Goal: Information Seeking & Learning: Learn about a topic

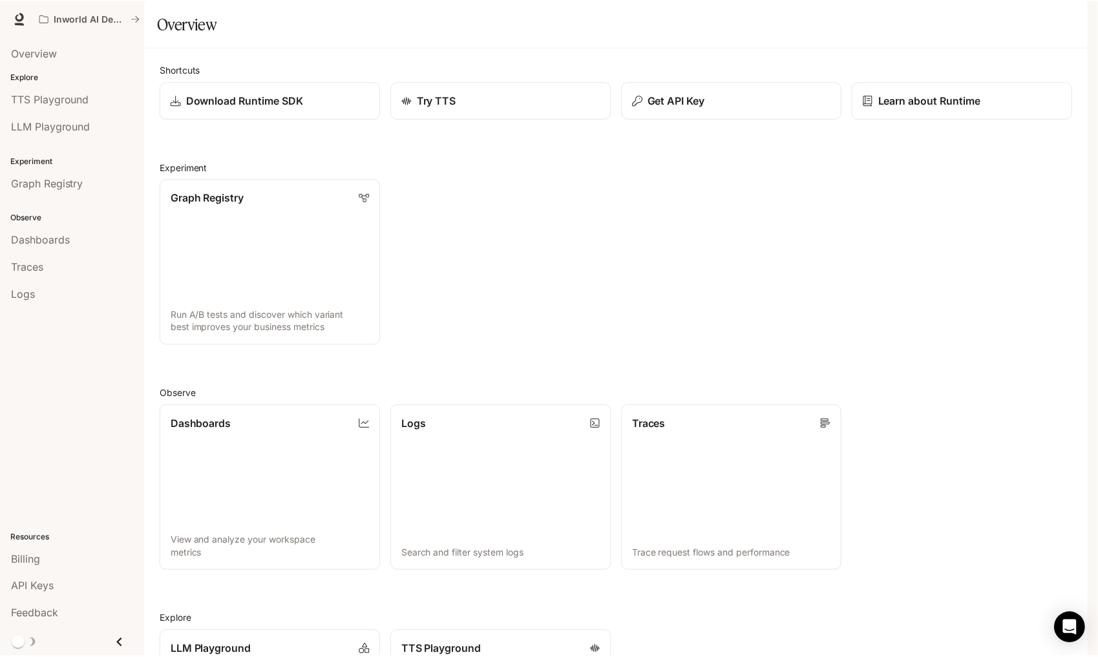
scroll to position [197, 0]
click at [34, 563] on span "Billing" at bounding box center [25, 560] width 29 height 16
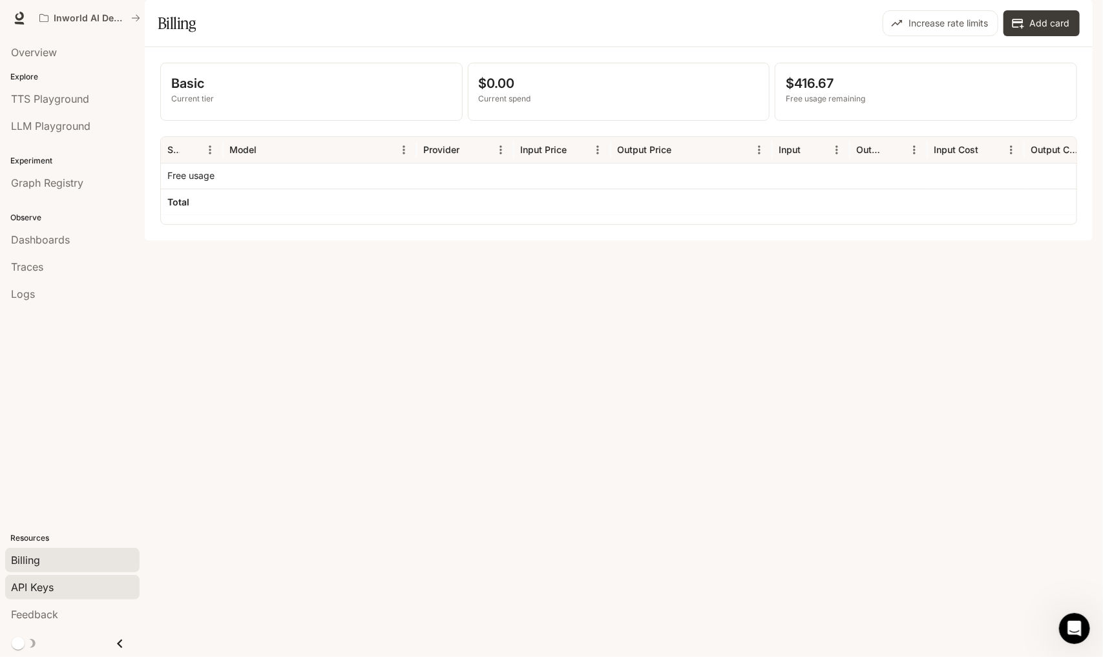
click at [28, 595] on span "API Keys" at bounding box center [32, 588] width 43 height 16
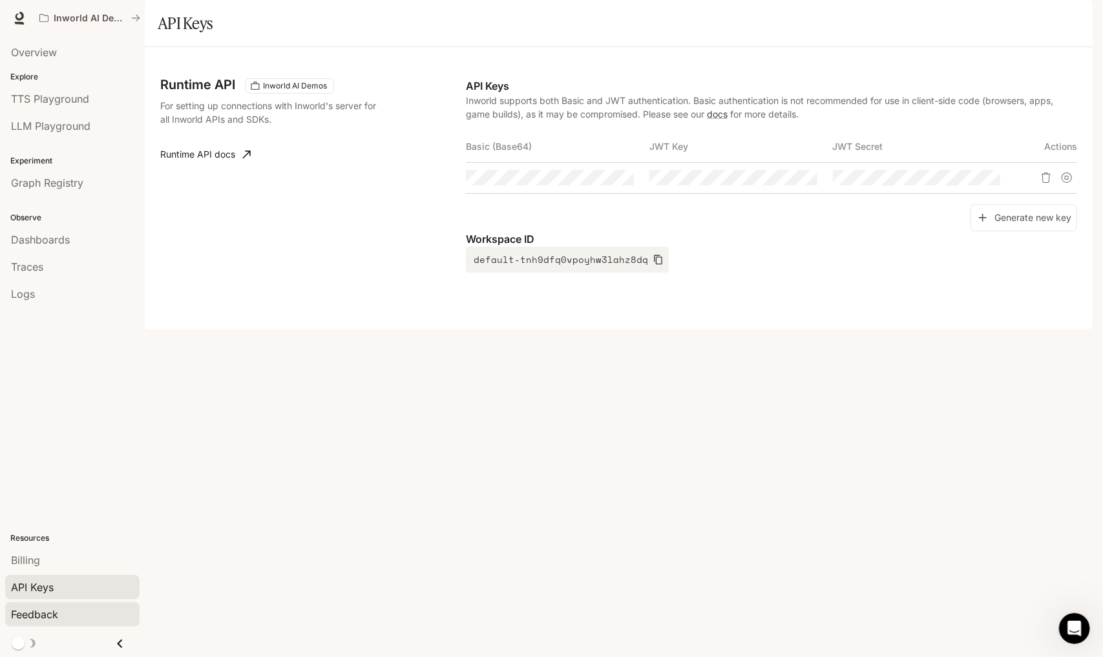
click at [37, 613] on span "Feedback" at bounding box center [34, 615] width 47 height 16
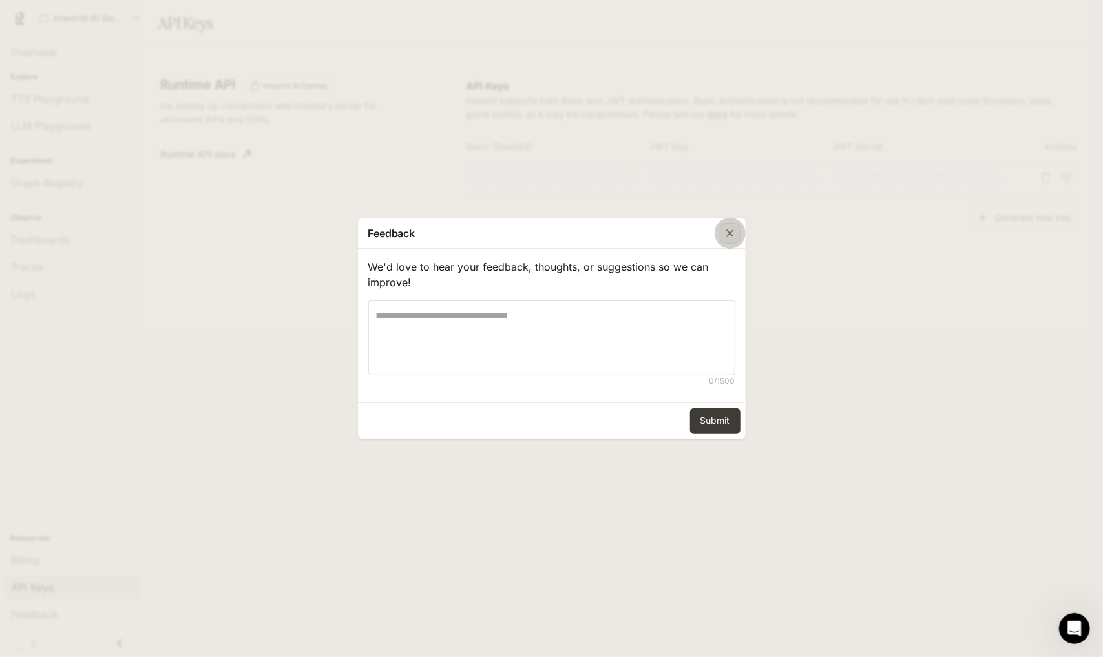
click at [725, 244] on div "button" at bounding box center [730, 233] width 21 height 21
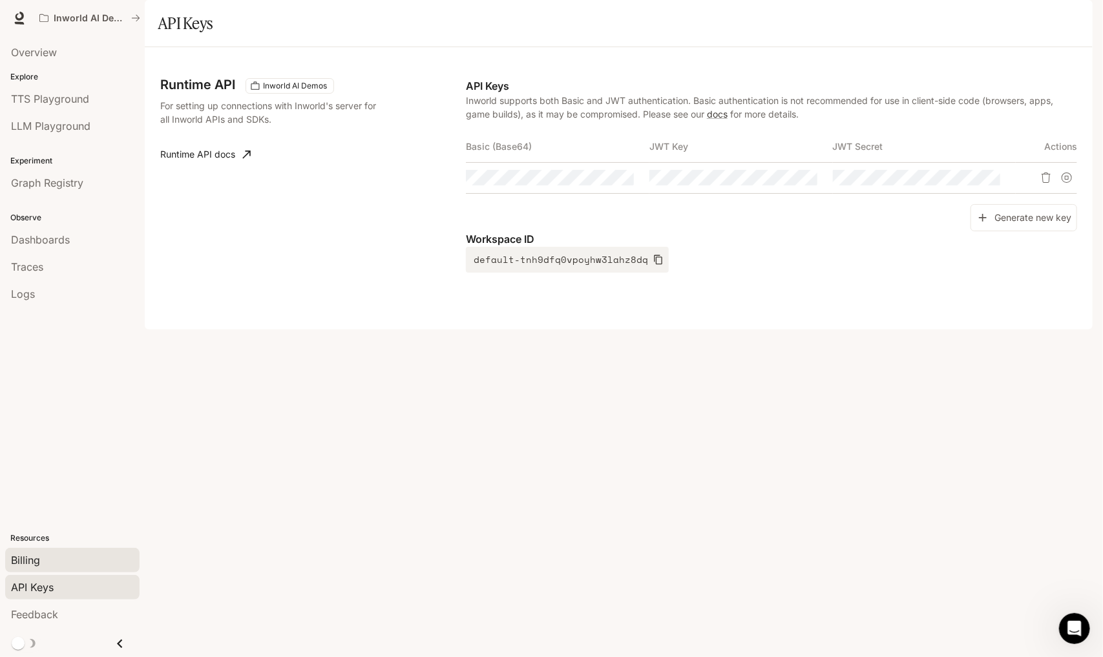
click at [34, 561] on span "Billing" at bounding box center [25, 560] width 29 height 16
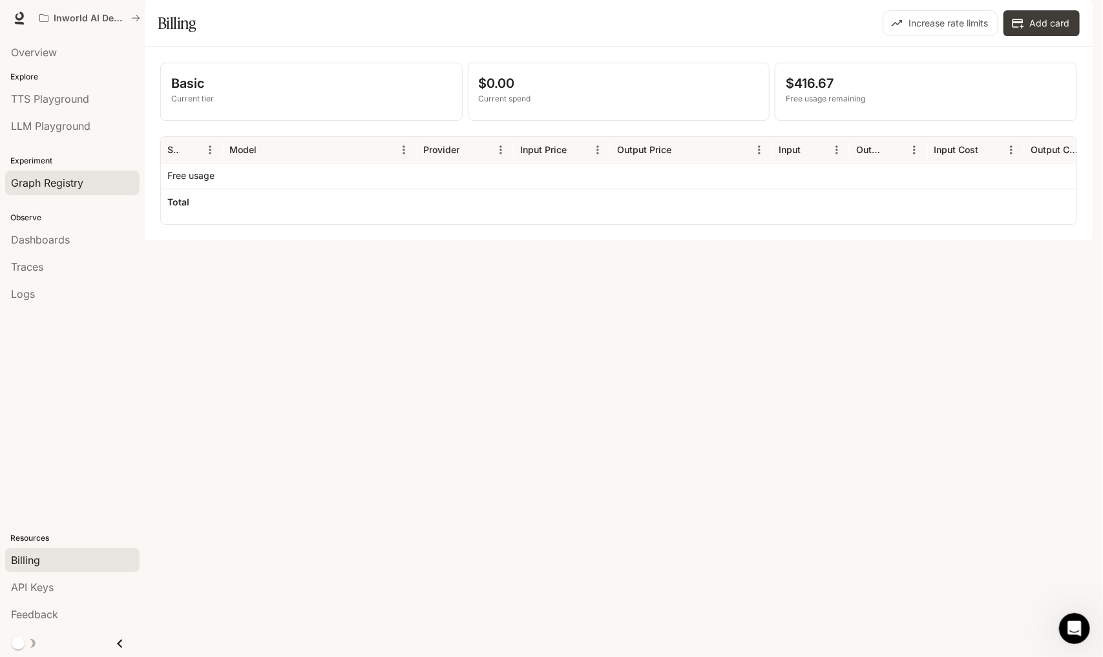
click at [72, 175] on span "Graph Registry" at bounding box center [47, 183] width 72 height 16
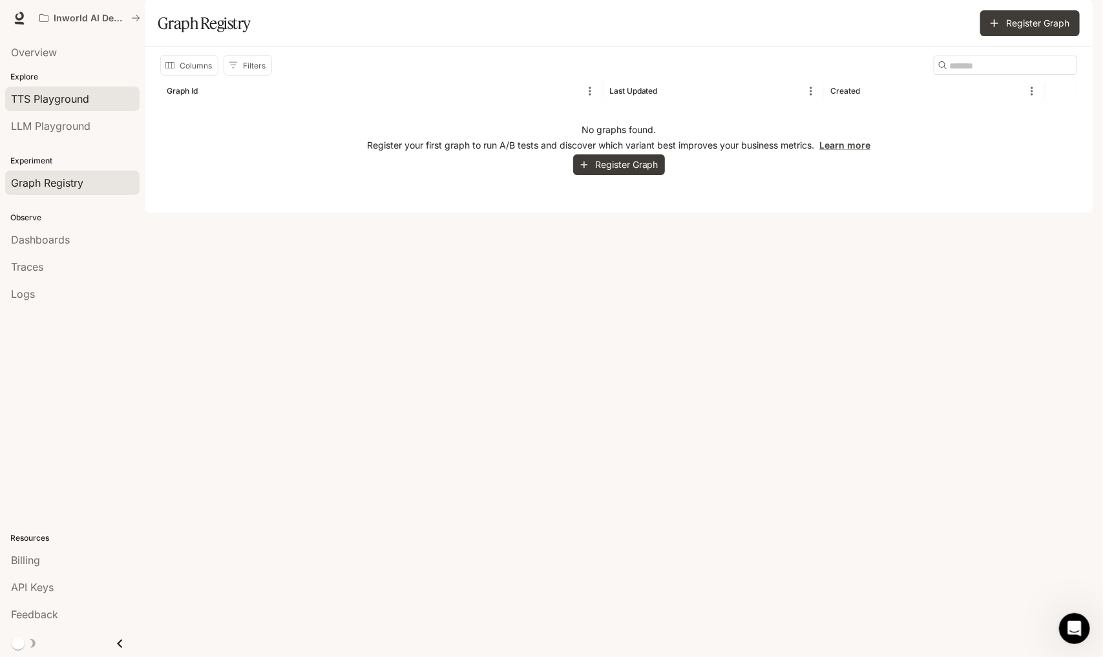
click at [70, 96] on span "TTS Playground" at bounding box center [50, 99] width 78 height 16
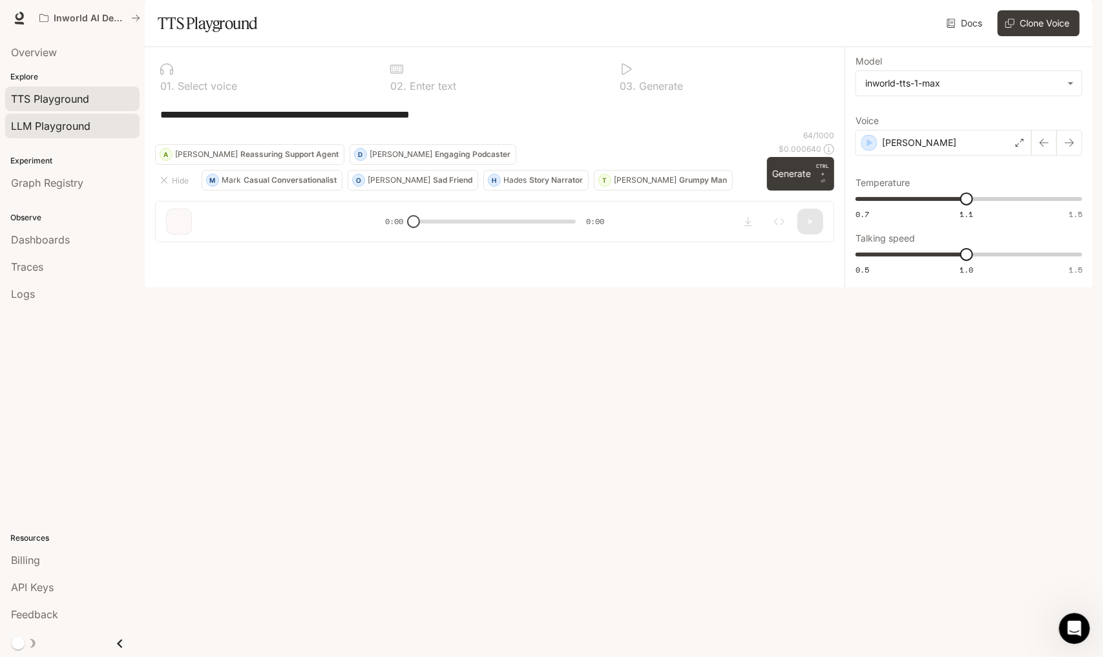
click at [54, 131] on span "LLM Playground" at bounding box center [50, 126] width 79 height 16
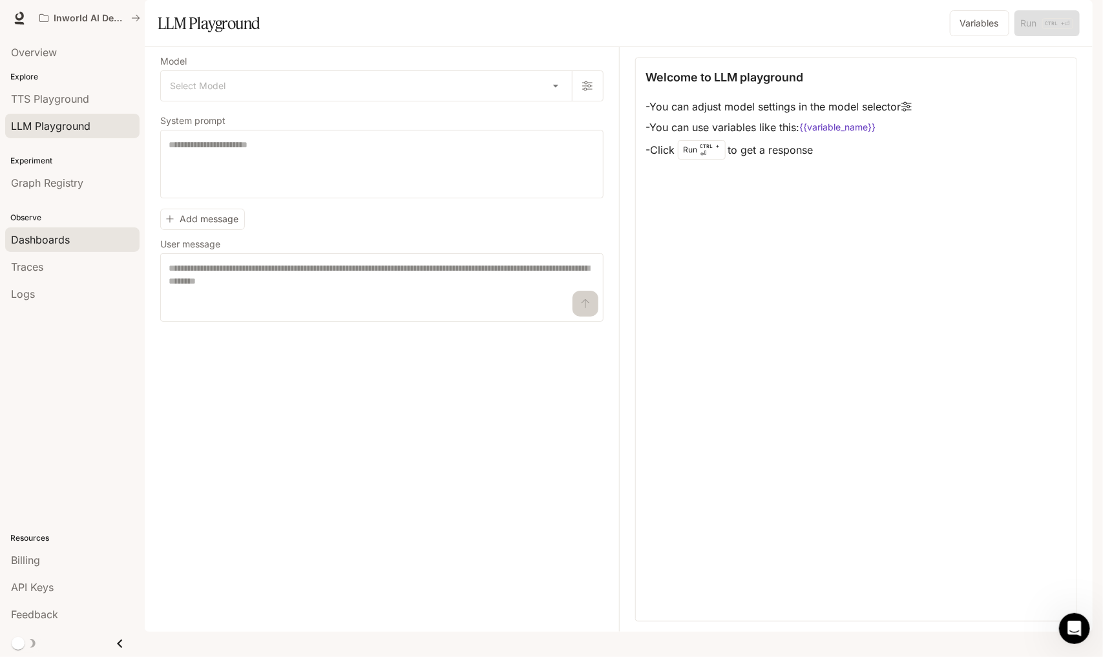
click at [57, 238] on span "Dashboards" at bounding box center [40, 240] width 59 height 16
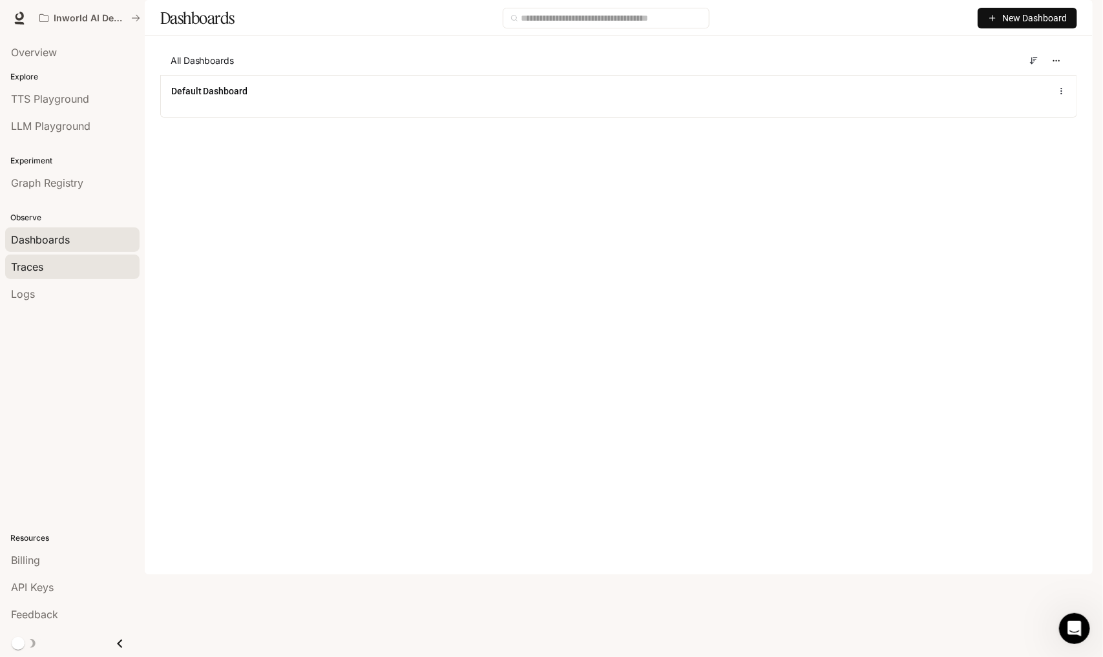
click at [48, 267] on div "Traces" at bounding box center [72, 267] width 123 height 16
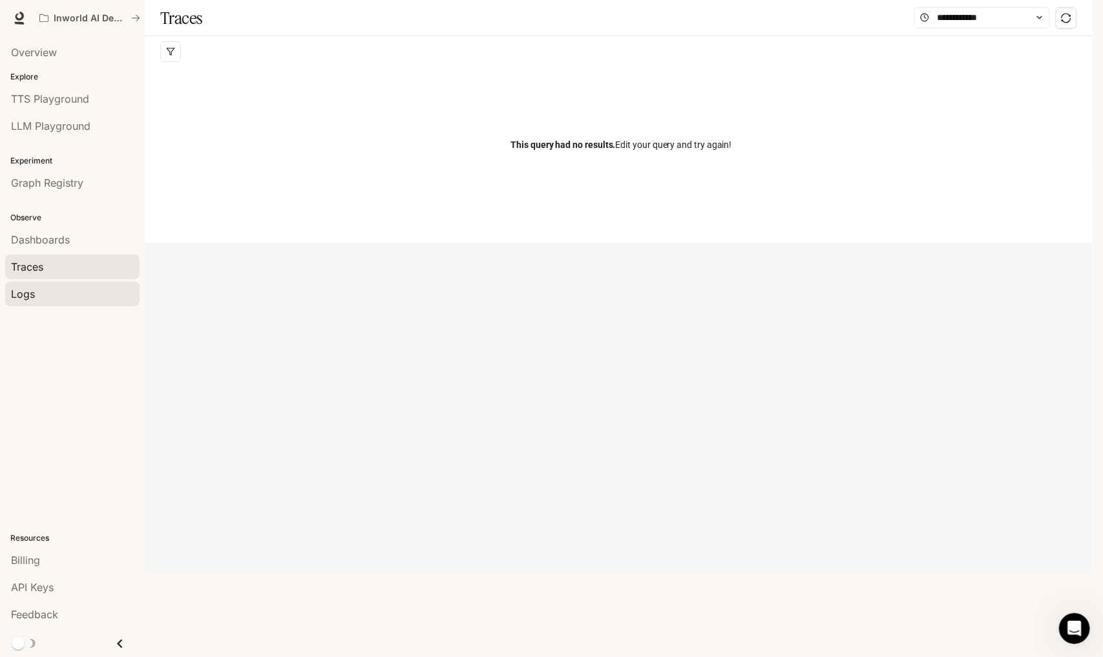
click at [43, 294] on div "Logs" at bounding box center [72, 294] width 123 height 16
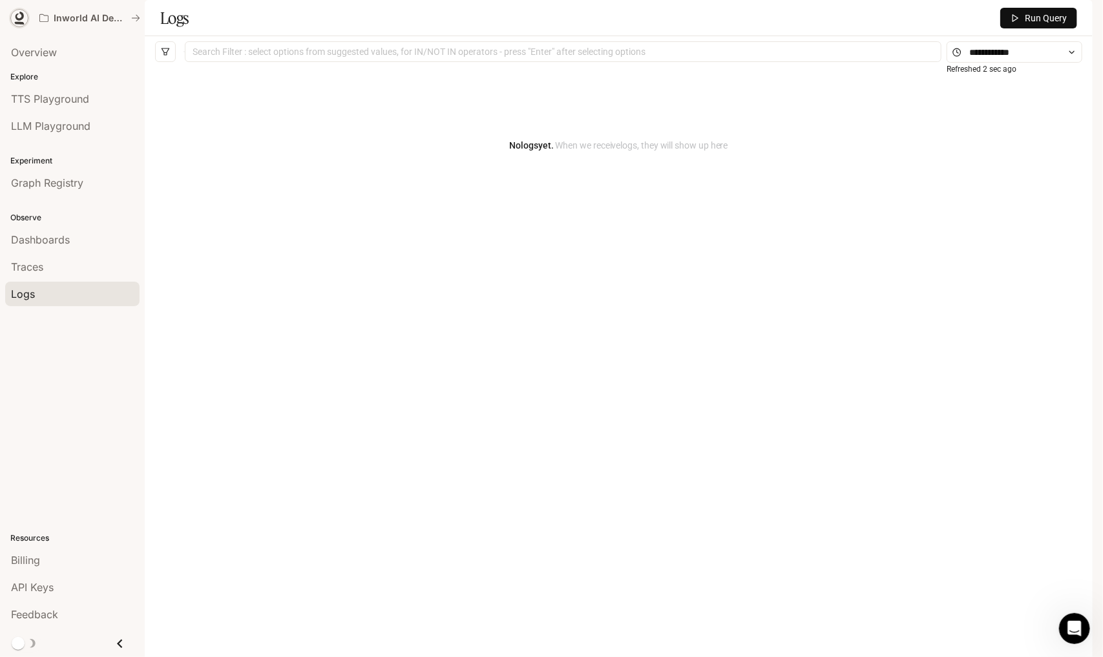
click at [24, 18] on icon at bounding box center [19, 18] width 13 height 13
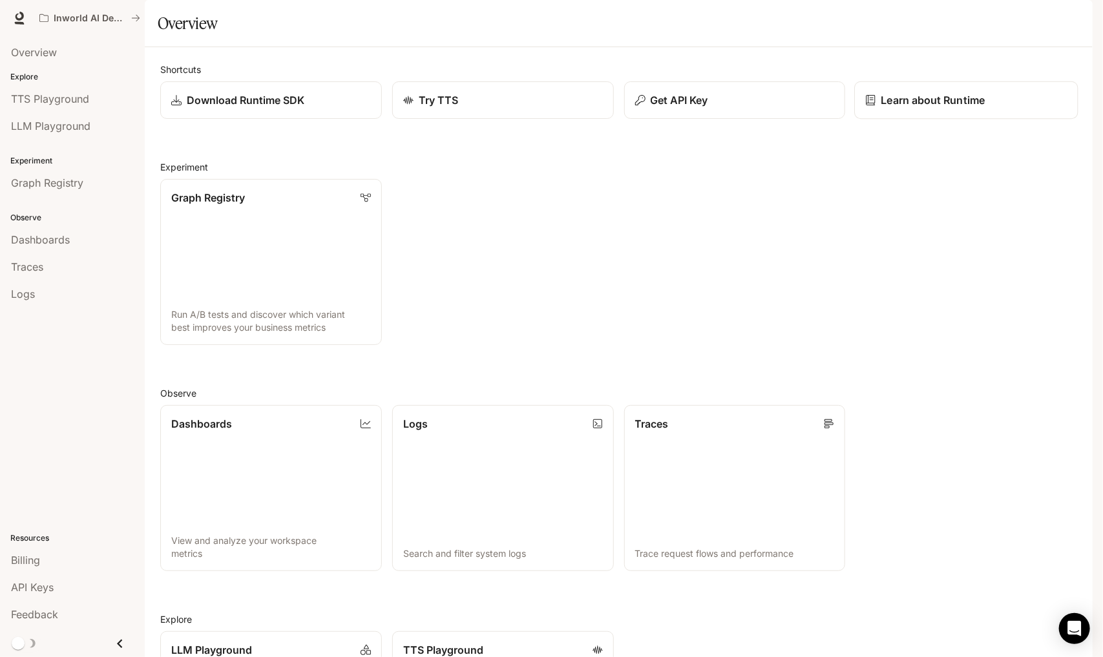
click at [940, 108] on p "Learn about Runtime" at bounding box center [933, 100] width 104 height 16
